Goal: Find specific page/section: Find specific page/section

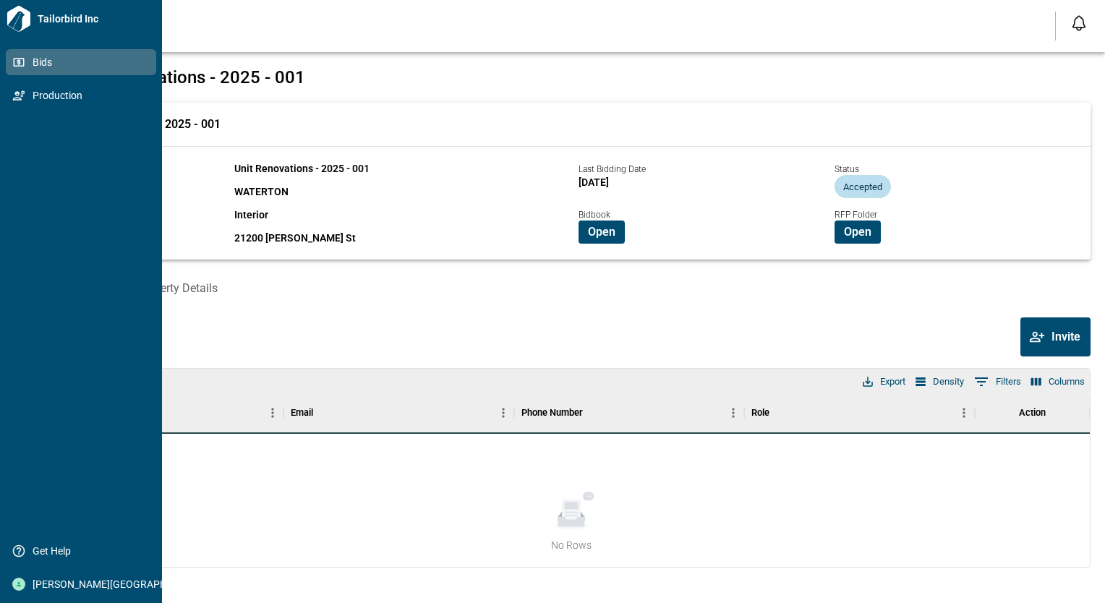
click at [22, 67] on icon at bounding box center [18, 62] width 13 height 13
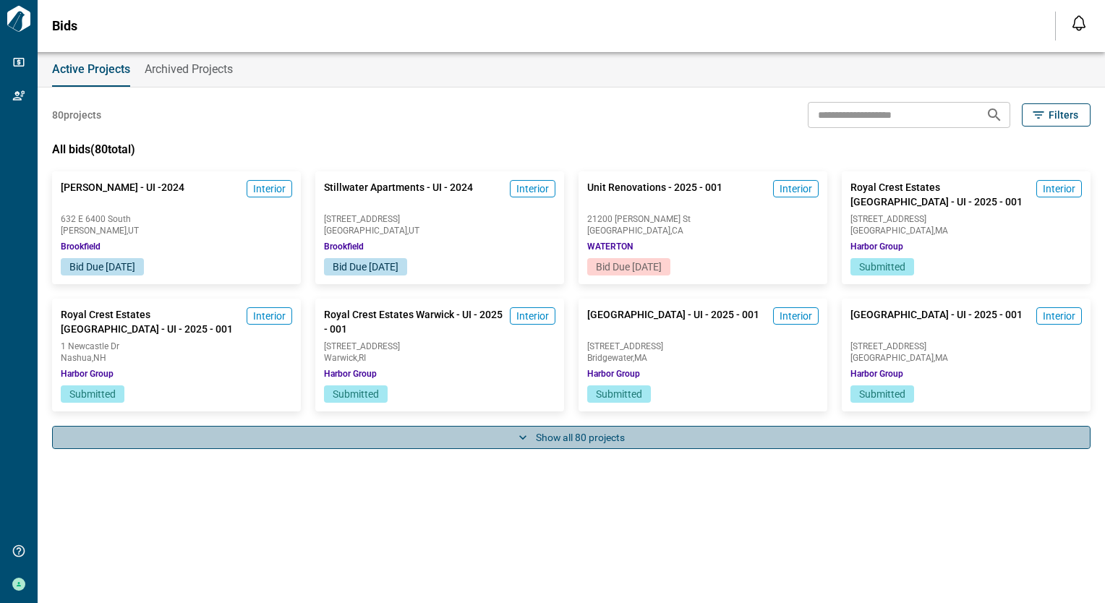
click at [581, 433] on button "Show all 80 projects" at bounding box center [571, 437] width 1039 height 23
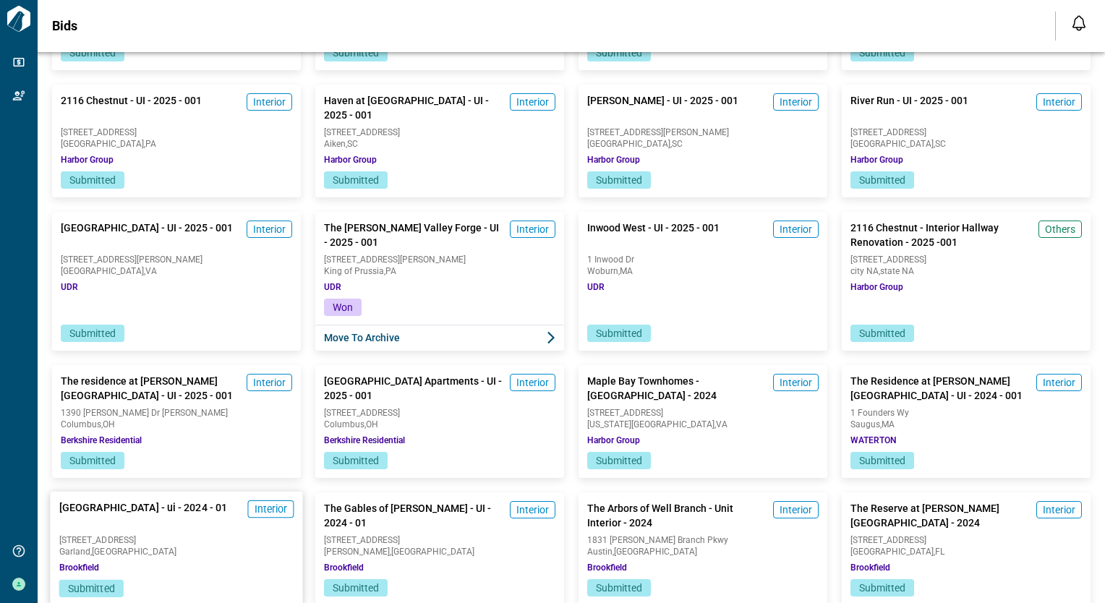
scroll to position [796, 0]
